Goal: Transaction & Acquisition: Purchase product/service

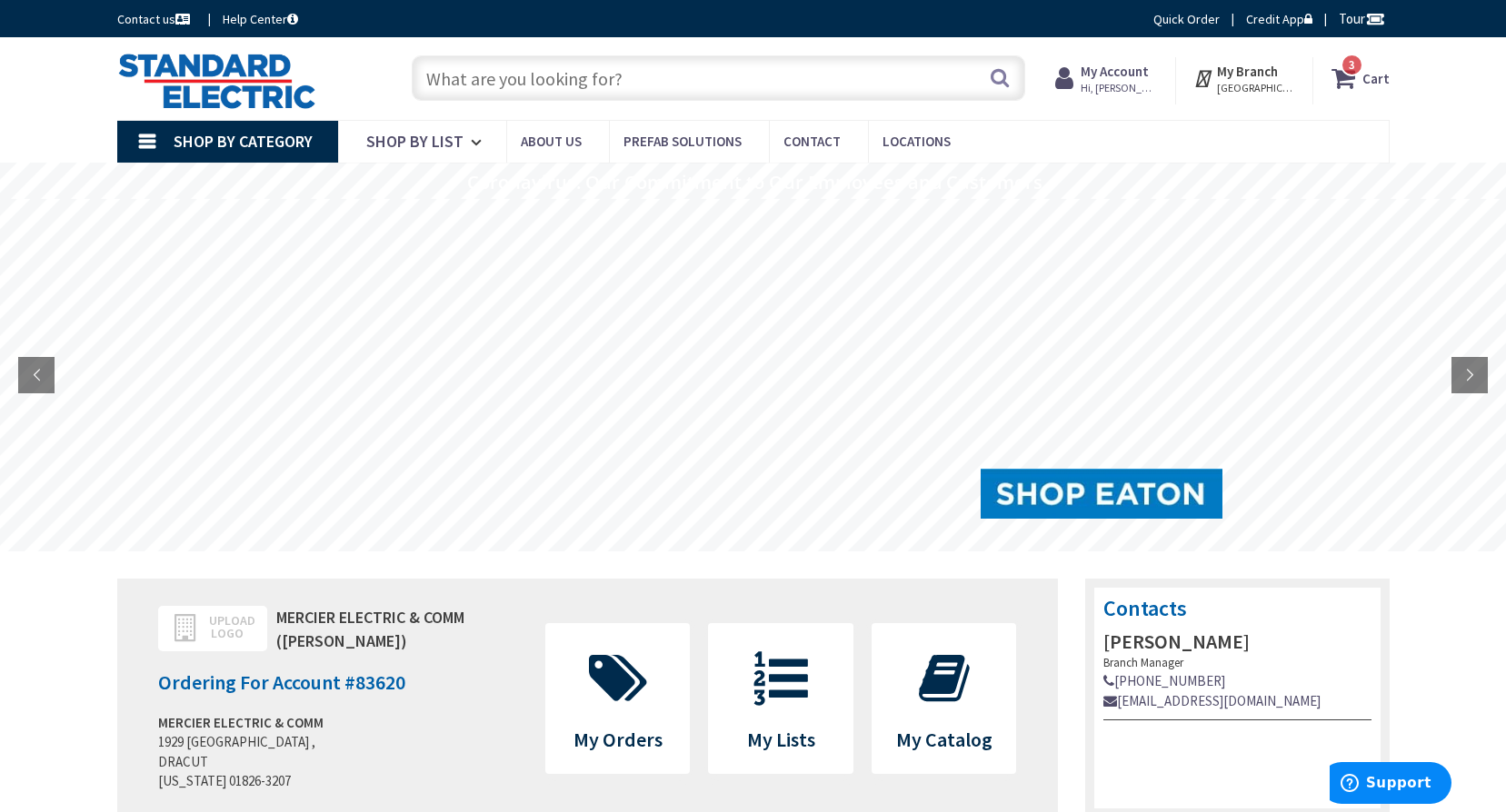
click at [749, 80] on input "text" at bounding box center [719, 78] width 613 height 45
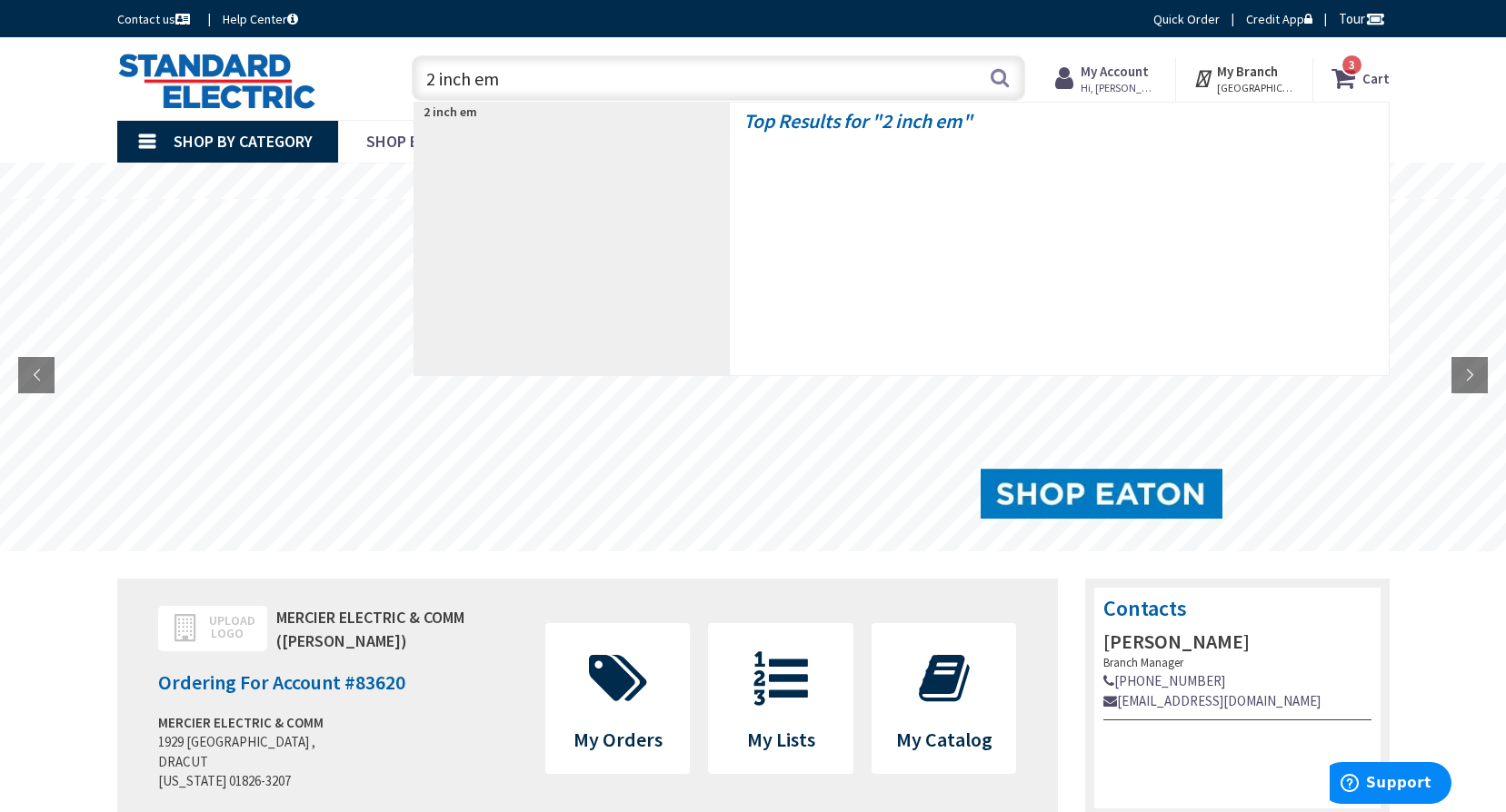
type input "2 inch emt"
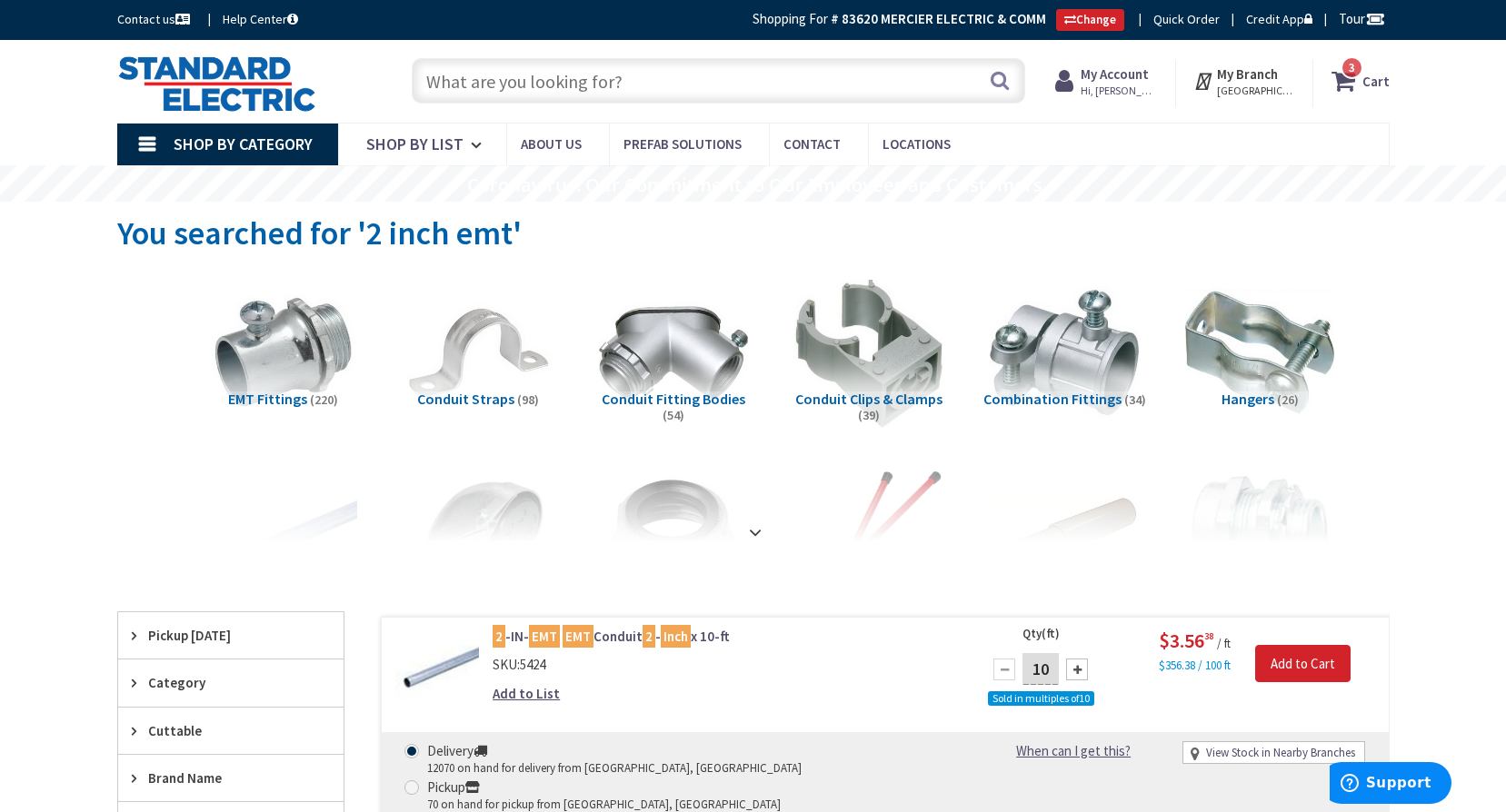
click at [619, 79] on input "text" at bounding box center [719, 80] width 613 height 45
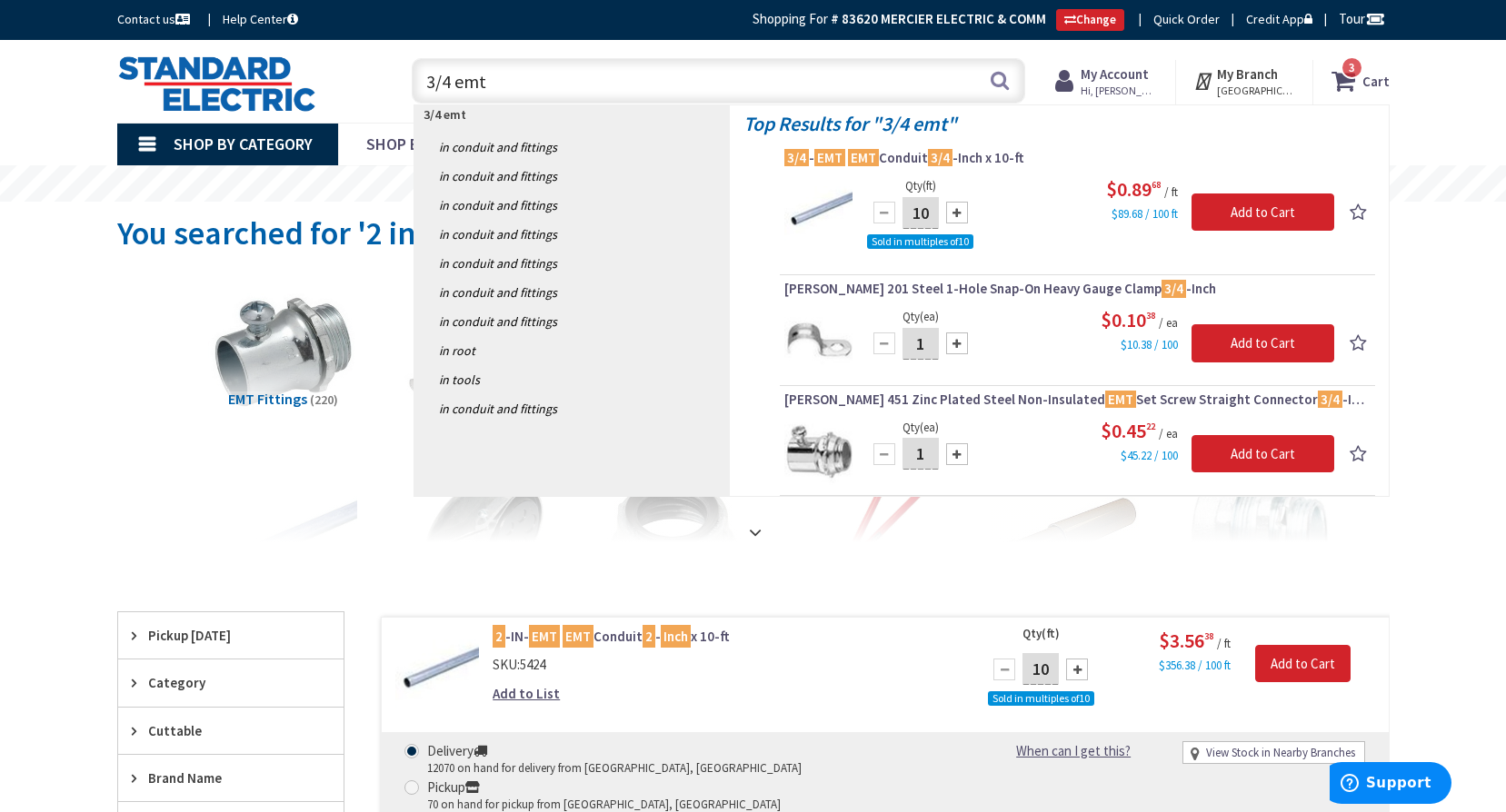
type input "3/4 emt"
drag, startPoint x: 446, startPoint y: 83, endPoint x: 412, endPoint y: 84, distance: 34.0
click at [412, 84] on input "3/4 emt" at bounding box center [719, 80] width 613 height 45
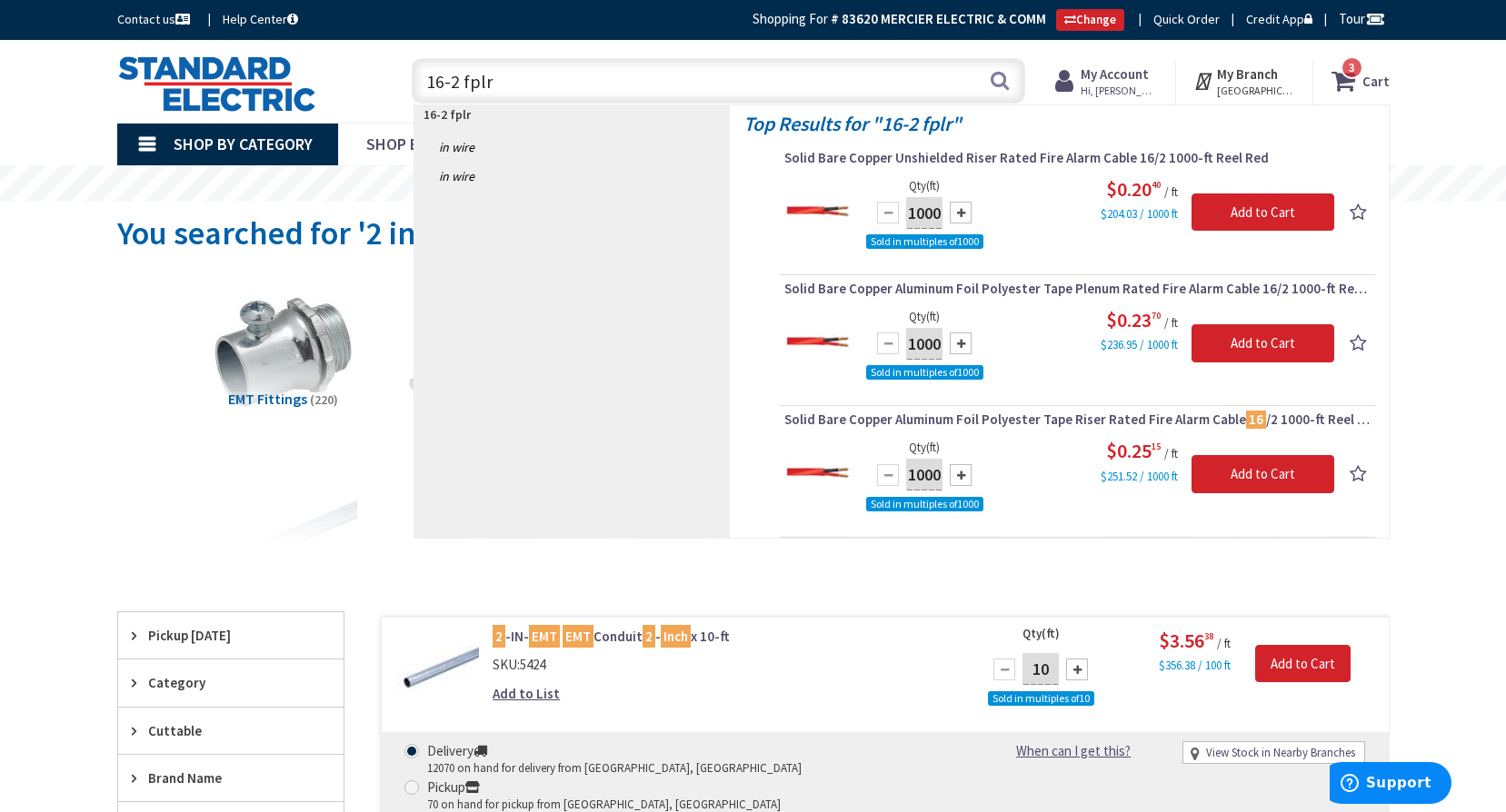
click at [441, 85] on input "16-2 fplr" at bounding box center [719, 80] width 613 height 45
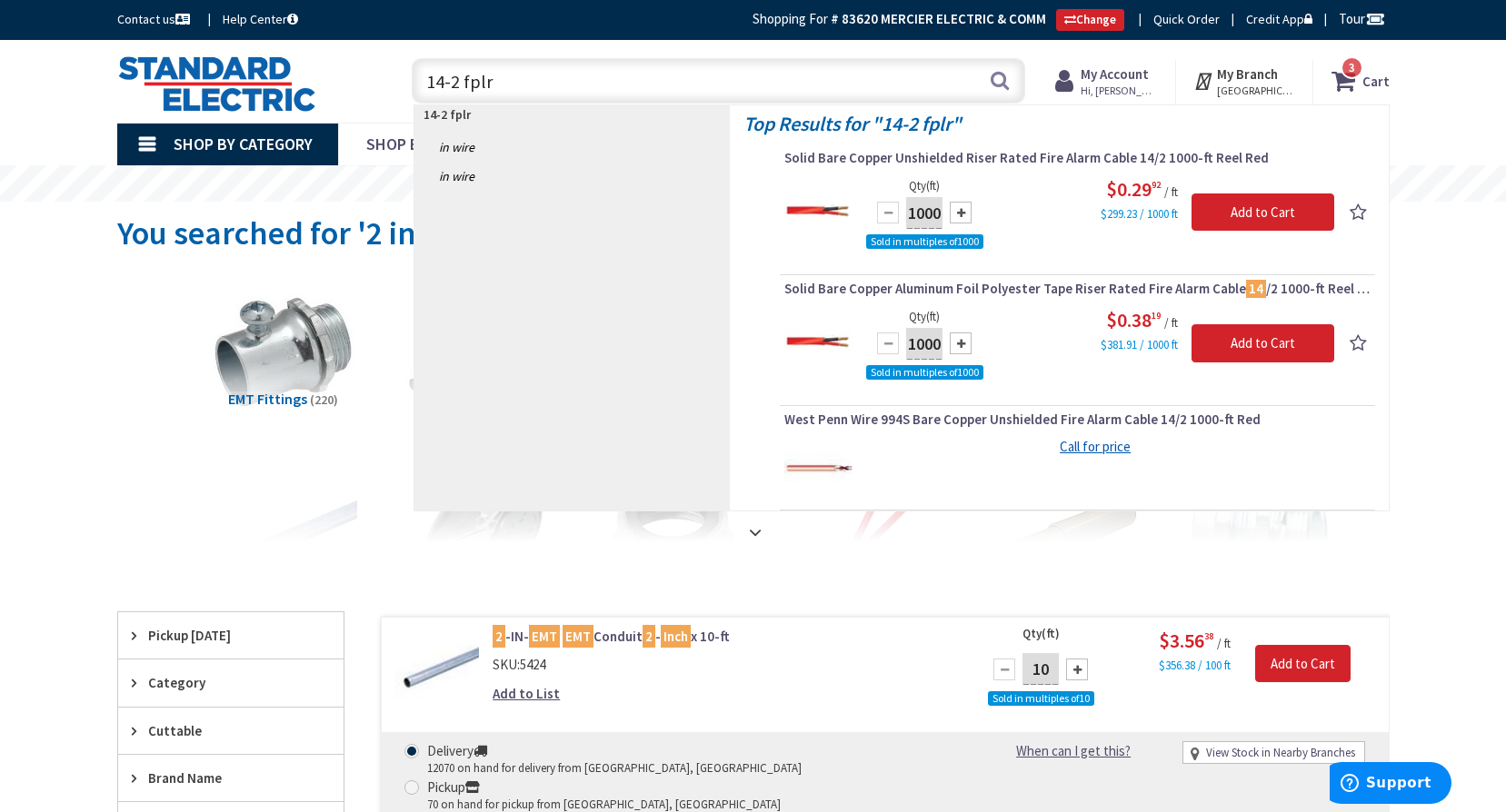
type input "14-2 fplr"
